Goal: Task Accomplishment & Management: Use online tool/utility

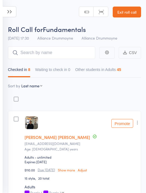
click at [124, 14] on link "Exit roll call" at bounding box center [127, 12] width 28 height 11
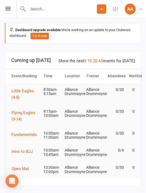
click at [16, 18] on div "Prospect Member Non-attending contact Class / event Appointment Grading event T…" at bounding box center [73, 9] width 146 height 18
click at [10, 8] on icon at bounding box center [7, 9] width 5 height 4
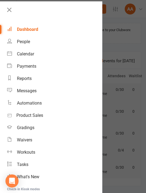
click at [25, 102] on div "Automations" at bounding box center [29, 102] width 25 height 5
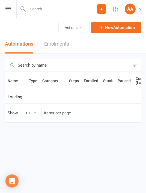
select select "25"
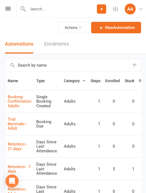
click at [52, 42] on link "Enrolments" at bounding box center [56, 44] width 25 height 19
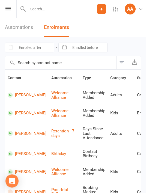
click at [10, 8] on icon at bounding box center [7, 9] width 5 height 4
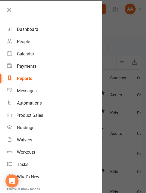
click at [32, 29] on div "Dashboard" at bounding box center [27, 29] width 21 height 5
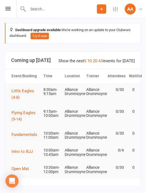
click at [21, 8] on icon at bounding box center [23, 9] width 6 height 7
click at [9, 9] on icon at bounding box center [7, 9] width 5 height 4
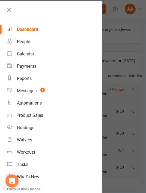
click at [25, 45] on link "People" at bounding box center [54, 41] width 95 height 12
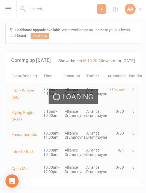
select select "100"
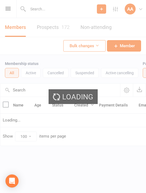
click at [33, 91] on input "text" at bounding box center [60, 90] width 120 height 13
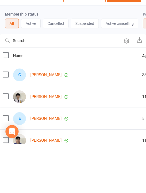
scroll to position [49, 0]
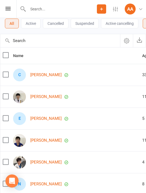
click at [28, 46] on input "text" at bounding box center [60, 40] width 120 height 13
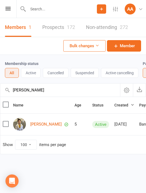
scroll to position [0, 0]
type input "Keith"
click at [37, 126] on link "[PERSON_NAME]" at bounding box center [45, 124] width 31 height 5
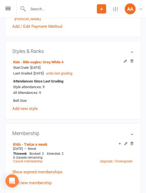
scroll to position [194, 0]
click at [127, 144] on icon at bounding box center [126, 144] width 4 height 4
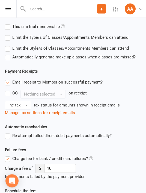
scroll to position [238, 0]
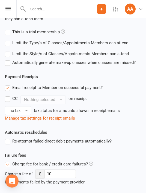
click at [109, 63] on label "Automatically generate make-up classes when classes are missed?" at bounding box center [70, 62] width 131 height 7
click at [8, 59] on input "Automatically generate make-up classes when classes are missed?" at bounding box center [7, 59] width 4 height 0
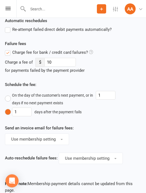
scroll to position [427, 0]
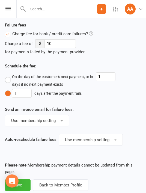
click at [22, 183] on button "Save" at bounding box center [18, 184] width 26 height 11
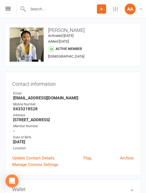
click at [9, 10] on icon at bounding box center [7, 9] width 5 height 4
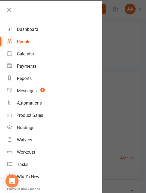
click at [26, 31] on div "Dashboard" at bounding box center [27, 29] width 21 height 5
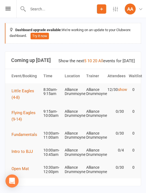
click at [18, 90] on span "Little Eagles (4-8)" at bounding box center [22, 93] width 23 height 11
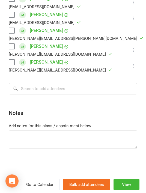
scroll to position [241, 0]
click at [58, 86] on input "search" at bounding box center [73, 88] width 129 height 11
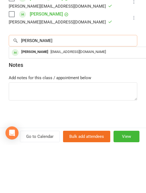
type input "Keith"
click at [93, 96] on div "luke.skywalker.first@gmail.com" at bounding box center [90, 100] width 159 height 8
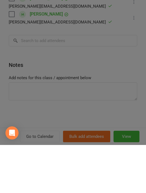
scroll to position [48, 0]
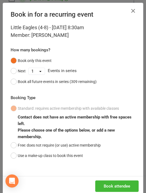
click at [119, 187] on button "Book attendee" at bounding box center [116, 185] width 43 height 11
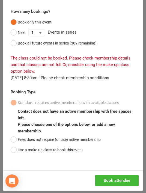
scroll to position [38, 0]
click at [60, 137] on button "Free: does not require (or use) active membership" at bounding box center [56, 139] width 90 height 10
click at [112, 177] on button "Book attendee" at bounding box center [116, 180] width 43 height 11
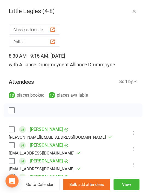
scroll to position [0, 0]
click at [132, 12] on icon "button" at bounding box center [133, 10] width 5 height 5
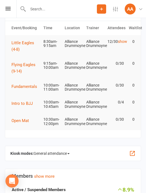
click at [10, 10] on icon at bounding box center [7, 9] width 5 height 4
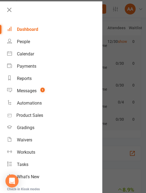
click at [25, 53] on div "Calendar" at bounding box center [25, 53] width 17 height 5
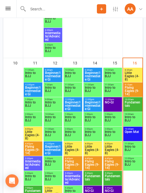
scroll to position [492, 0]
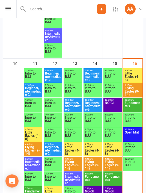
click at [33, 134] on span "Little Eagles (4-8)" at bounding box center [33, 136] width 16 height 10
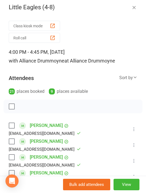
scroll to position [4, 0]
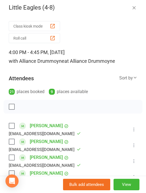
click at [133, 7] on icon "button" at bounding box center [133, 7] width 5 height 5
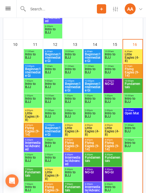
click at [55, 172] on span "Little Eagles (4-8)" at bounding box center [53, 176] width 16 height 10
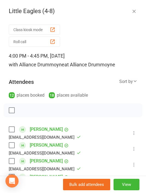
scroll to position [0, 0]
click at [132, 10] on icon "button" at bounding box center [133, 10] width 5 height 5
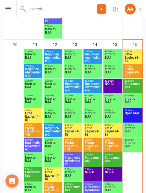
click at [72, 130] on span "Little Eagles (4-8)" at bounding box center [73, 131] width 16 height 10
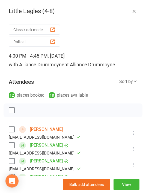
click at [135, 10] on icon "button" at bounding box center [133, 10] width 5 height 5
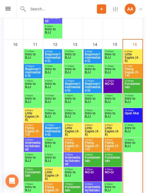
click at [8, 8] on icon at bounding box center [7, 9] width 5 height 4
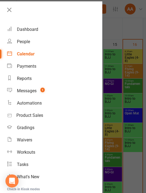
click at [25, 43] on div "People" at bounding box center [23, 41] width 13 height 5
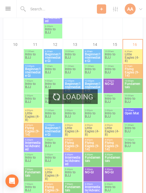
select select "100"
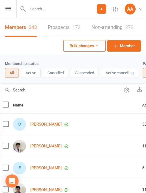
click at [63, 89] on input "text" at bounding box center [60, 90] width 120 height 13
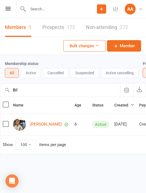
type input "Bil"
click at [41, 124] on link "Billy McCarty" at bounding box center [45, 124] width 31 height 5
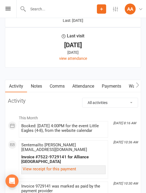
scroll to position [635, 0]
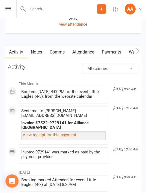
click at [82, 52] on link "Attendance" at bounding box center [82, 52] width 29 height 13
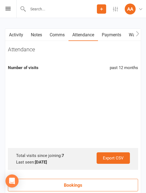
scroll to position [652, 0]
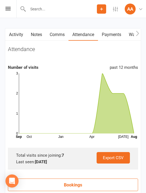
click at [18, 32] on link "Activity" at bounding box center [16, 34] width 22 height 13
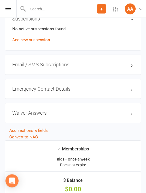
scroll to position [391, 0]
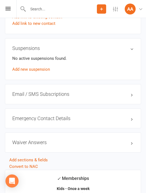
click at [10, 9] on icon at bounding box center [7, 9] width 5 height 4
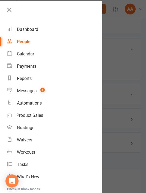
click at [22, 55] on div "Calendar" at bounding box center [25, 53] width 17 height 5
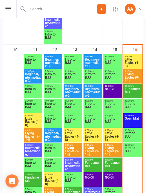
scroll to position [512, 0]
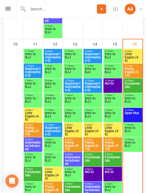
click at [31, 112] on span "Little Eagles (4-8)" at bounding box center [33, 116] width 16 height 10
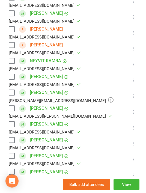
scroll to position [195, 0]
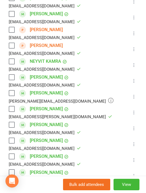
click at [133, 96] on icon at bounding box center [133, 96] width 5 height 5
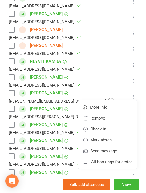
click at [100, 118] on link "Remove" at bounding box center [107, 118] width 59 height 11
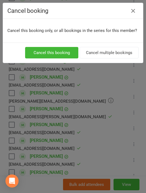
click at [60, 51] on button "Cancel this booking" at bounding box center [51, 52] width 53 height 11
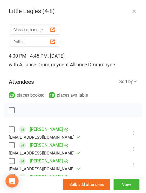
scroll to position [0, 0]
click at [134, 11] on icon "button" at bounding box center [133, 10] width 5 height 5
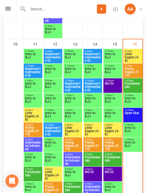
click at [130, 54] on span "Little Eagles (4-8)" at bounding box center [132, 57] width 17 height 10
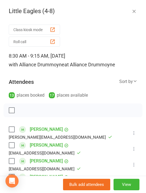
click at [136, 13] on icon "button" at bounding box center [133, 10] width 5 height 5
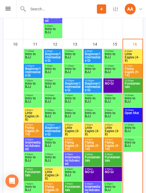
click at [132, 56] on span "Little Eagles (4-8)" at bounding box center [132, 57] width 17 height 10
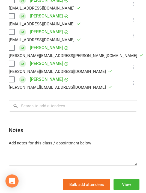
scroll to position [240, 0]
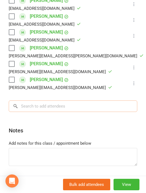
click at [78, 108] on input "search" at bounding box center [73, 105] width 129 height 11
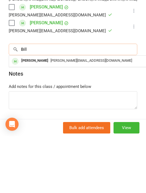
type input "Bill"
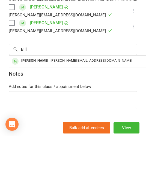
click at [98, 114] on div "Tom.mccarty86@gmail.com" at bounding box center [90, 118] width 159 height 8
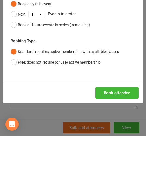
scroll to position [568, 0]
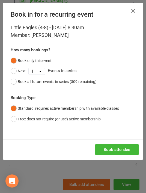
click at [116, 150] on button "Book attendee" at bounding box center [116, 149] width 43 height 11
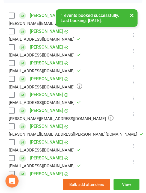
scroll to position [110, 0]
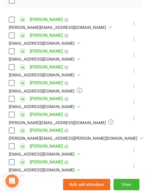
click at [133, 120] on icon at bounding box center [133, 117] width 5 height 5
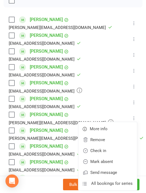
click at [104, 151] on link "Check in" at bounding box center [107, 150] width 59 height 11
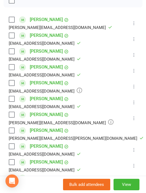
click at [135, 87] on icon at bounding box center [133, 86] width 5 height 5
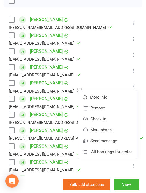
click at [107, 119] on link "Check in" at bounding box center [107, 119] width 59 height 11
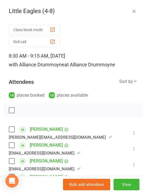
scroll to position [0, 0]
click at [136, 12] on icon "button" at bounding box center [133, 10] width 5 height 5
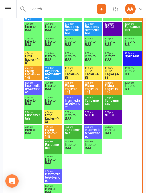
click at [10, 8] on icon at bounding box center [7, 9] width 5 height 4
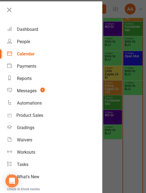
click at [25, 31] on div "Dashboard" at bounding box center [27, 29] width 21 height 5
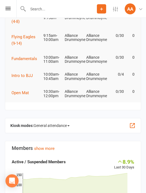
scroll to position [118, 0]
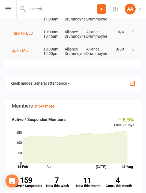
click at [61, 79] on span "General attendance" at bounding box center [52, 83] width 36 height 9
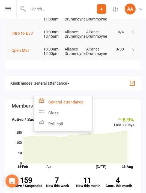
click at [72, 123] on link "Roll call" at bounding box center [63, 123] width 58 height 11
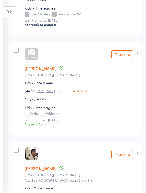
scroll to position [3, 0]
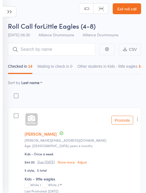
click at [7, 10] on icon at bounding box center [10, 11] width 14 height 11
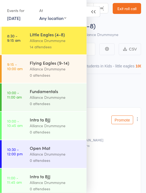
scroll to position [0, 0]
click at [93, 12] on icon at bounding box center [94, 11] width 14 height 11
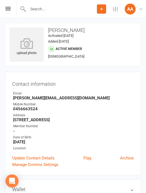
click at [30, 43] on icon at bounding box center [27, 43] width 34 height 11
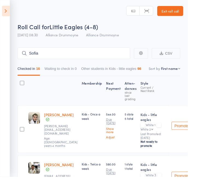
select select "11"
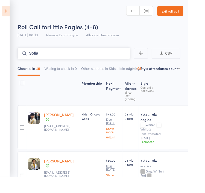
click at [118, 58] on input "Sofia" at bounding box center [80, 58] width 123 height 13
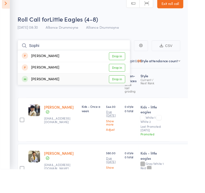
type input "Sophi"
click at [132, 91] on link "Drop in" at bounding box center [128, 95] width 18 height 8
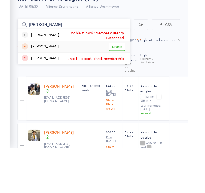
type input "henry"
click at [129, 78] on link "Drop in" at bounding box center [128, 82] width 18 height 8
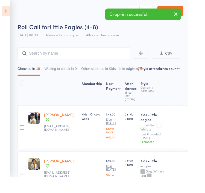
click at [4, 14] on icon at bounding box center [6, 11] width 8 height 11
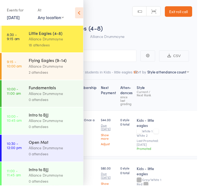
click at [49, 63] on div "Flying Eagles (9-14)" at bounding box center [56, 63] width 52 height 6
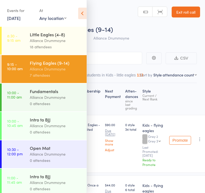
click at [81, 16] on icon at bounding box center [82, 13] width 8 height 11
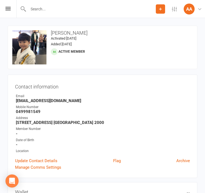
click at [10, 13] on div "Prospect Member Non-attending contact Class / event Appointment Grading event T…" at bounding box center [102, 9] width 205 height 18
click at [8, 10] on icon at bounding box center [7, 9] width 5 height 4
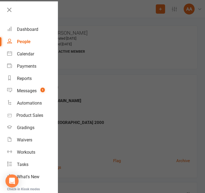
click at [32, 28] on div "Dashboard" at bounding box center [27, 29] width 21 height 5
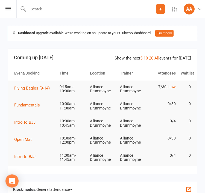
click at [10, 8] on icon at bounding box center [7, 9] width 5 height 4
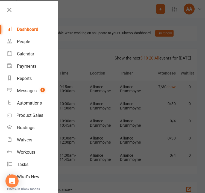
click at [26, 53] on div "Calendar" at bounding box center [25, 53] width 17 height 5
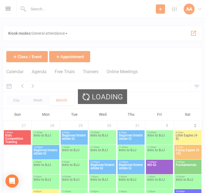
click at [10, 12] on div "Loading" at bounding box center [102, 96] width 205 height 193
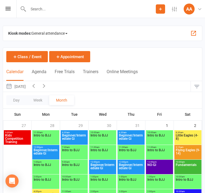
click at [10, 7] on div "Prospect Member Non-attending contact Class / event Appointment Grading event T…" at bounding box center [102, 9] width 205 height 18
click at [6, 8] on icon at bounding box center [7, 9] width 5 height 4
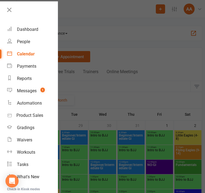
click at [26, 45] on link "People" at bounding box center [32, 41] width 50 height 12
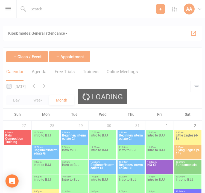
select select "100"
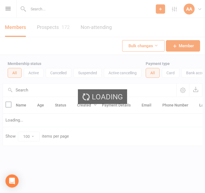
click at [50, 89] on input "text" at bounding box center [89, 90] width 173 height 13
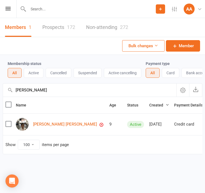
type input "Sara"
click at [43, 124] on link "Sarah Richa" at bounding box center [65, 124] width 64 height 5
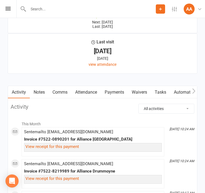
scroll to position [612, 0]
click at [118, 88] on link "Payments" at bounding box center [114, 92] width 27 height 13
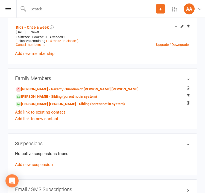
scroll to position [314, 0]
click at [74, 95] on link "Anthony Richa - Sibling (parent not in system)" at bounding box center [56, 97] width 81 height 6
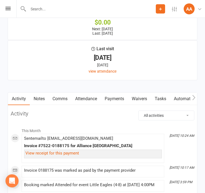
click at [116, 96] on link "Payments" at bounding box center [114, 99] width 27 height 13
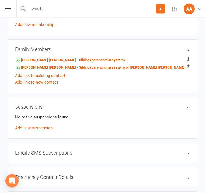
scroll to position [355, 0]
click at [103, 66] on link "Marie Richa - Sibling (parent not in system) of Sarah Richa" at bounding box center [100, 68] width 169 height 6
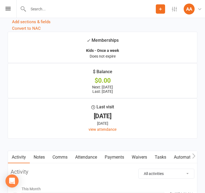
scroll to position [591, 0]
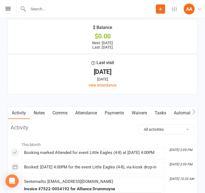
click at [146, 129] on select "All activities Bookings / Attendances Communications Notes Failed SMSes Grading…" at bounding box center [165, 129] width 55 height 9
click at [113, 111] on link "Payments" at bounding box center [114, 113] width 27 height 13
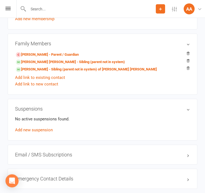
scroll to position [348, 0]
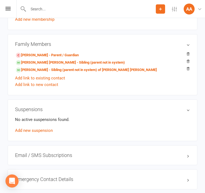
click at [76, 62] on link "Sarah Richa - Sibling (parent not in system)" at bounding box center [70, 63] width 109 height 6
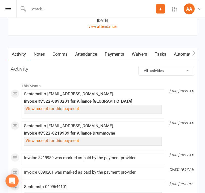
scroll to position [649, 0]
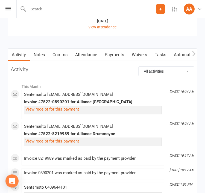
click at [119, 51] on link "Payments" at bounding box center [114, 55] width 27 height 13
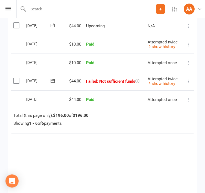
scroll to position [843, 0]
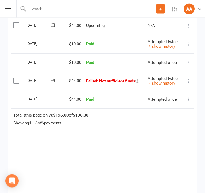
click at [146, 81] on link "show history" at bounding box center [161, 83] width 28 height 5
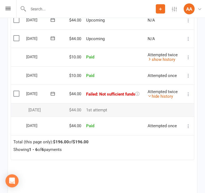
scroll to position [829, 0]
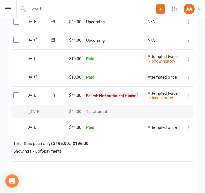
click at [146, 96] on link "hide history" at bounding box center [159, 98] width 25 height 5
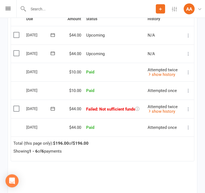
scroll to position [815, 0]
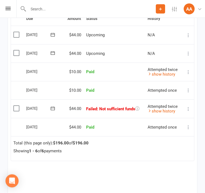
click at [52, 106] on icon at bounding box center [52, 108] width 5 height 5
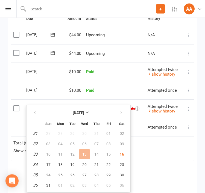
scroll to position [816, 0]
click at [62, 162] on button "18" at bounding box center [60, 165] width 11 height 10
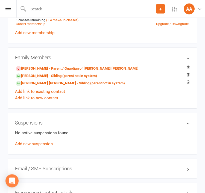
scroll to position [332, 0]
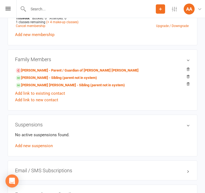
click at [83, 77] on link "Anthony Richa - Sibling (parent not in system)" at bounding box center [56, 78] width 81 height 6
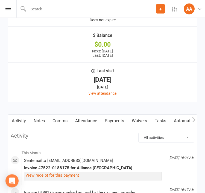
scroll to position [589, 0]
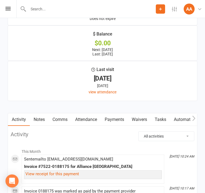
click at [121, 115] on link "Payments" at bounding box center [114, 119] width 27 height 13
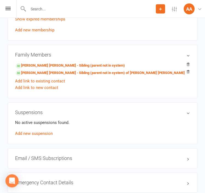
scroll to position [349, 0]
click at [111, 71] on link "Marie Richa - Sibling (parent not in system) of Sarah Richa" at bounding box center [100, 73] width 169 height 6
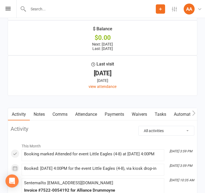
click at [115, 111] on link "Payments" at bounding box center [114, 114] width 27 height 13
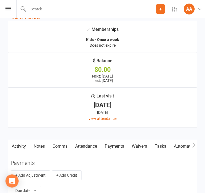
scroll to position [555, 0]
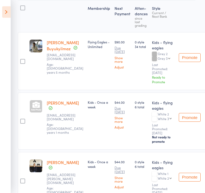
scroll to position [32, 1]
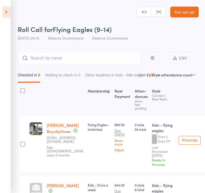
click at [88, 56] on input "search" at bounding box center [79, 58] width 123 height 13
click at [150, 32] on div "Roll Call for Flying Eagles (9-14)" at bounding box center [108, 29] width 181 height 9
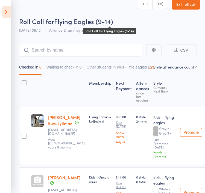
scroll to position [0, 0]
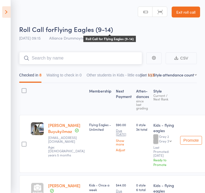
click at [96, 60] on input "search" at bounding box center [80, 58] width 123 height 13
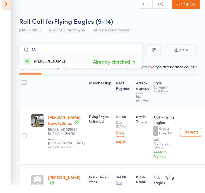
type input "M"
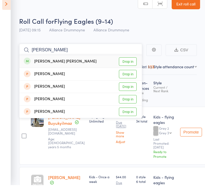
type input "Sarah"
click at [131, 65] on link "Drop in" at bounding box center [128, 69] width 18 height 8
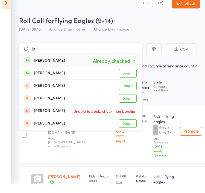
type input "l"
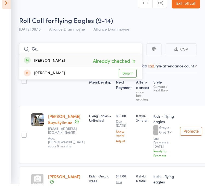
type input "G"
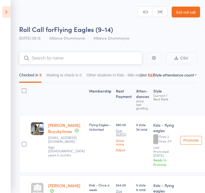
click at [50, 55] on input "search" at bounding box center [80, 58] width 123 height 13
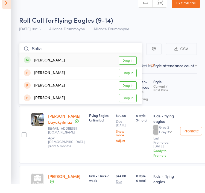
type input "Sofia"
click at [129, 65] on link "Drop in" at bounding box center [128, 69] width 18 height 8
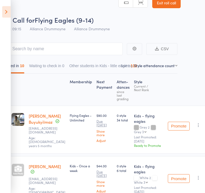
scroll to position [9, 19]
click at [173, 67] on select "First name Last name Birthday today? Behind on payments? Check in time Next pay…" at bounding box center [155, 65] width 43 height 5
select select "9"
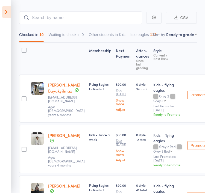
scroll to position [0, 0]
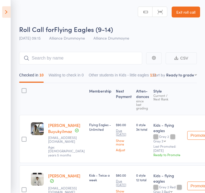
click at [10, 13] on icon at bounding box center [6, 11] width 8 height 11
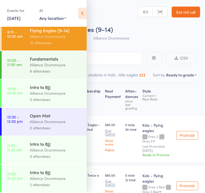
scroll to position [36, 0]
click at [54, 70] on div "6 attendees" at bounding box center [56, 71] width 52 height 6
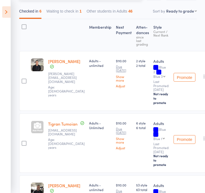
scroll to position [71, 0]
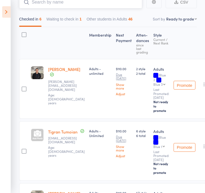
click at [77, 14] on button "Waiting to check in 1" at bounding box center [63, 20] width 35 height 13
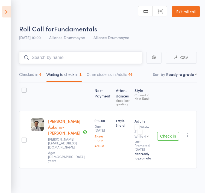
scroll to position [4, 0]
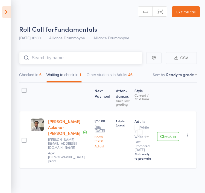
click at [41, 73] on div "6" at bounding box center [40, 75] width 2 height 4
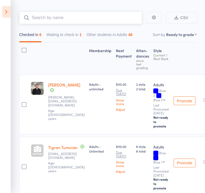
scroll to position [0, 0]
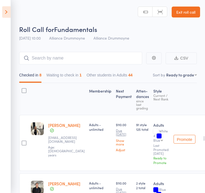
click at [64, 73] on button "Waiting to check in 1" at bounding box center [63, 76] width 35 height 13
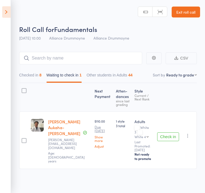
click at [187, 133] on icon "button" at bounding box center [187, 135] width 5 height 5
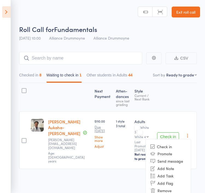
scroll to position [11, 0]
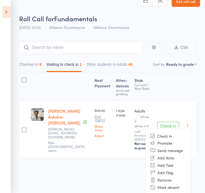
click at [172, 178] on li "Remove" at bounding box center [167, 179] width 45 height 7
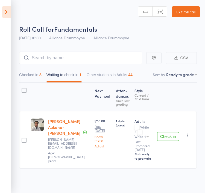
scroll to position [4, 0]
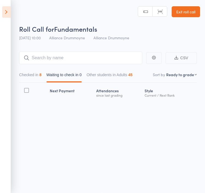
click at [32, 71] on button "Checked in 8" at bounding box center [30, 76] width 22 height 13
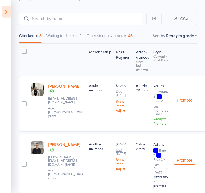
scroll to position [33, 0]
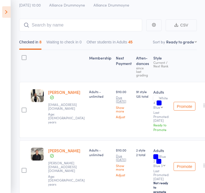
click at [10, 8] on icon at bounding box center [6, 11] width 8 height 11
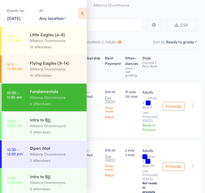
scroll to position [0, 0]
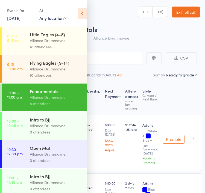
click at [188, 11] on link "Exit roll call" at bounding box center [185, 12] width 28 height 11
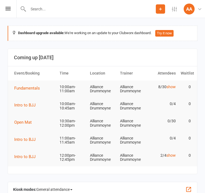
click at [10, 8] on icon at bounding box center [7, 9] width 5 height 4
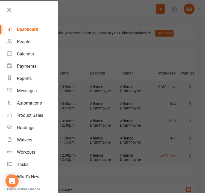
click at [31, 89] on div "Messages" at bounding box center [27, 90] width 20 height 5
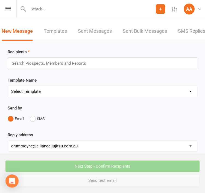
scroll to position [0, 3]
click at [186, 27] on link "SMS Replies" at bounding box center [191, 31] width 27 height 19
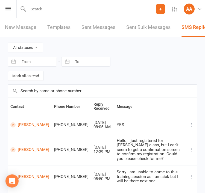
click at [12, 8] on div "Prospect Member Non-attending contact Class / event Appointment Grading event T…" at bounding box center [102, 9] width 205 height 18
click at [10, 6] on div "Prospect Member Non-attending contact Class / event Appointment Grading event T…" at bounding box center [102, 9] width 205 height 18
click at [9, 9] on icon at bounding box center [7, 9] width 5 height 4
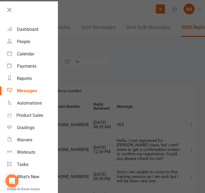
click at [26, 30] on div "Dashboard" at bounding box center [27, 29] width 21 height 5
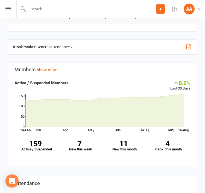
scroll to position [207, 0]
